Goal: Entertainment & Leisure: Consume media (video, audio)

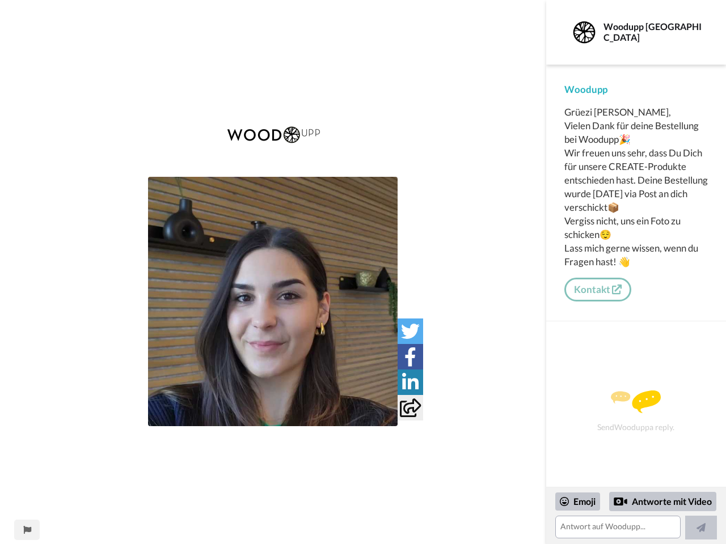
click at [273, 146] on img at bounding box center [272, 134] width 107 height 39
click at [273, 302] on img at bounding box center [272, 301] width 249 height 249
click at [410, 331] on icon at bounding box center [410, 331] width 19 height 19
click at [410, 357] on icon at bounding box center [410, 357] width 12 height 19
click at [410, 382] on icon at bounding box center [410, 382] width 16 height 19
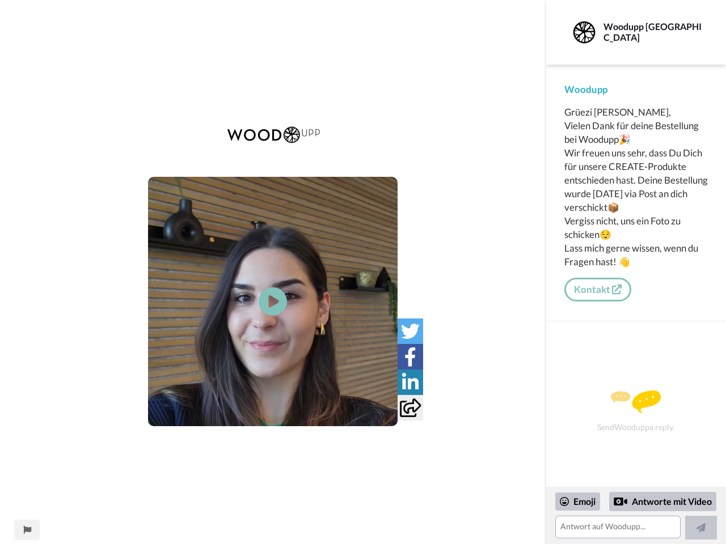
click at [410, 408] on icon at bounding box center [410, 408] width 21 height 19
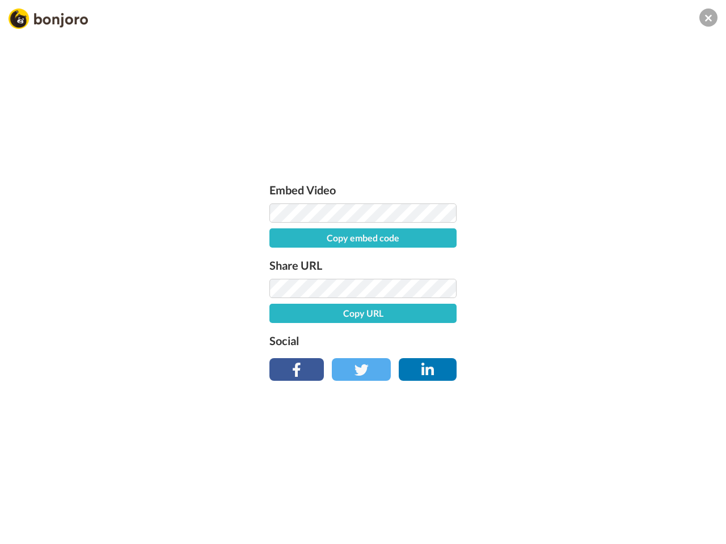
click at [27, 530] on div "Embed Video Copy embed code Share URL Copy URL Social" at bounding box center [363, 333] width 726 height 544
click at [636, 290] on div "Embed Video Copy embed code Share URL Copy URL Social" at bounding box center [363, 333] width 726 height 544
click at [578, 502] on div "Embed Video Copy embed code Share URL Copy URL Social" at bounding box center [363, 333] width 726 height 544
click at [663, 501] on div "Embed Video Copy embed code Share URL Copy URL Social" at bounding box center [363, 333] width 726 height 544
